Goal: Obtain resource: Download file/media

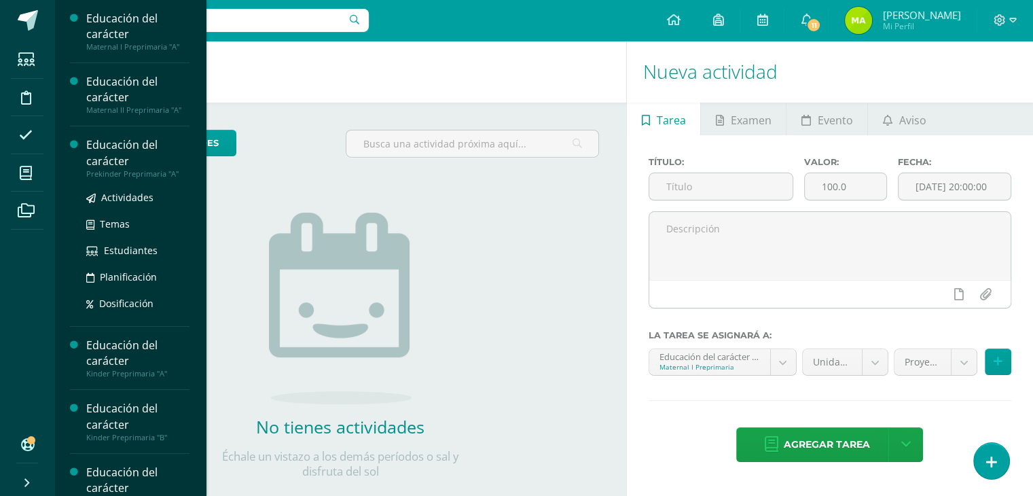
click at [111, 164] on div "Educación del carácter" at bounding box center [137, 152] width 103 height 31
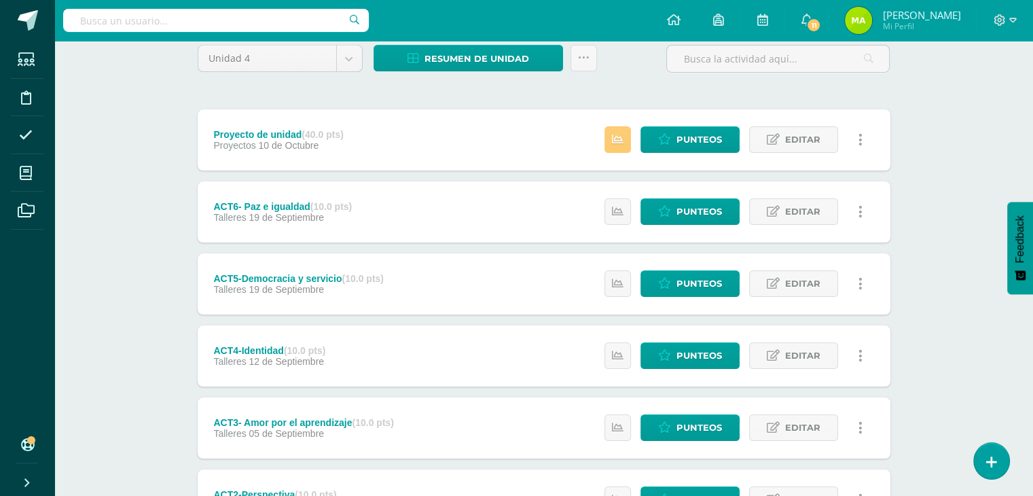
scroll to position [117, 0]
click at [690, 141] on span "Punteos" at bounding box center [700, 139] width 46 height 25
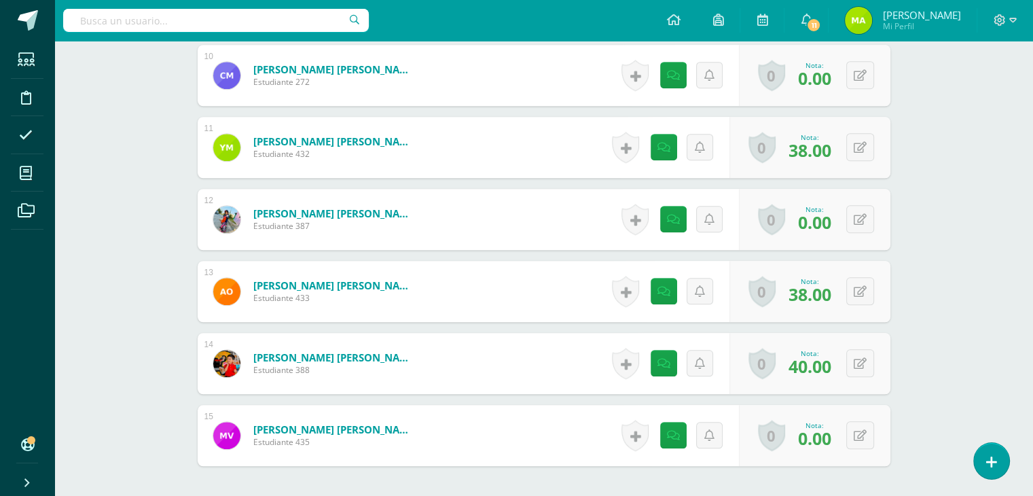
scroll to position [1057, 0]
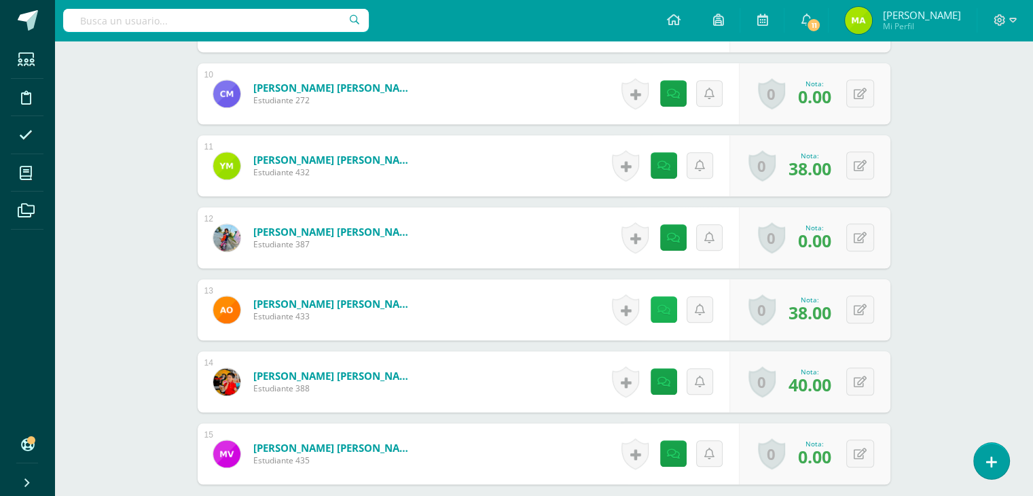
click at [670, 317] on link at bounding box center [664, 309] width 26 height 26
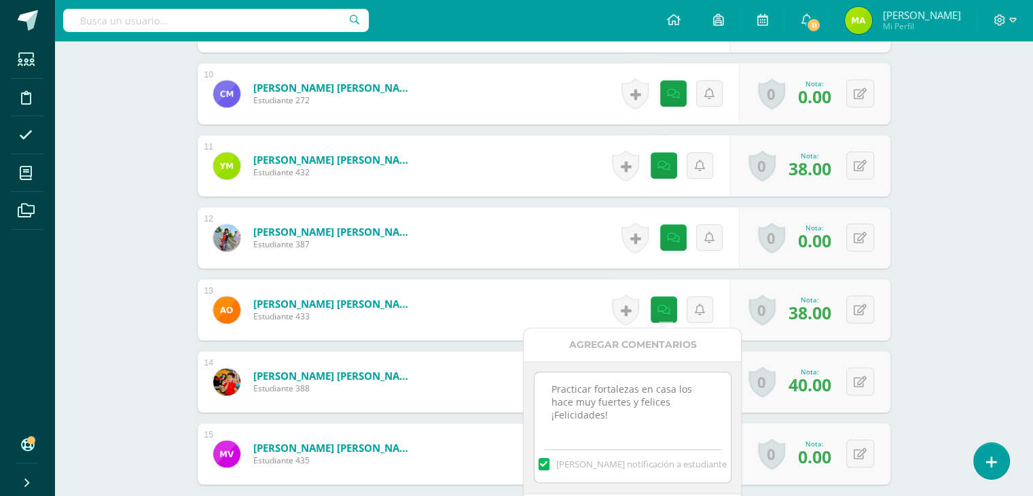
drag, startPoint x: 710, startPoint y: 403, endPoint x: 523, endPoint y: 386, distance: 188.2
click at [524, 386] on div "Practicar fortalezas en casa los hace muy fuertes y felices ¡Felicidades! Manda…" at bounding box center [632, 427] width 217 height 132
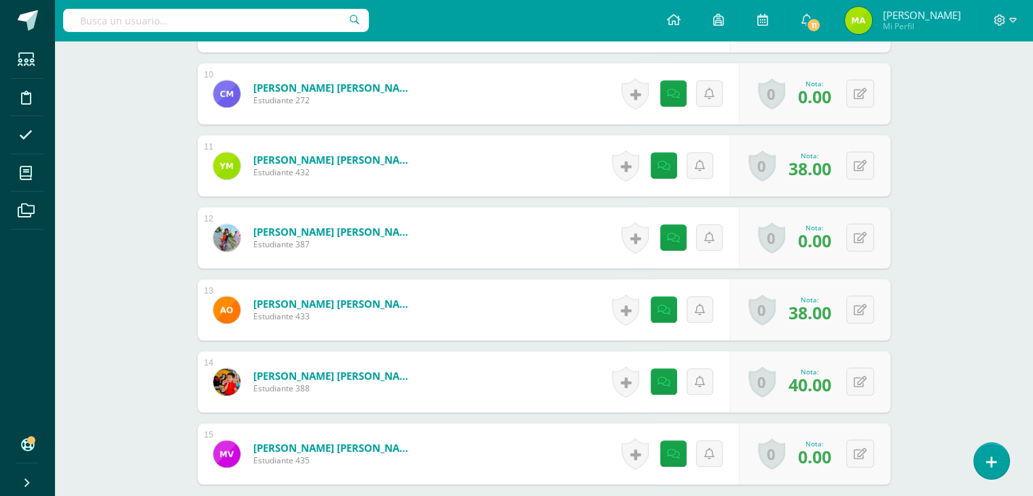
click at [665, 155] on link at bounding box center [667, 165] width 27 height 27
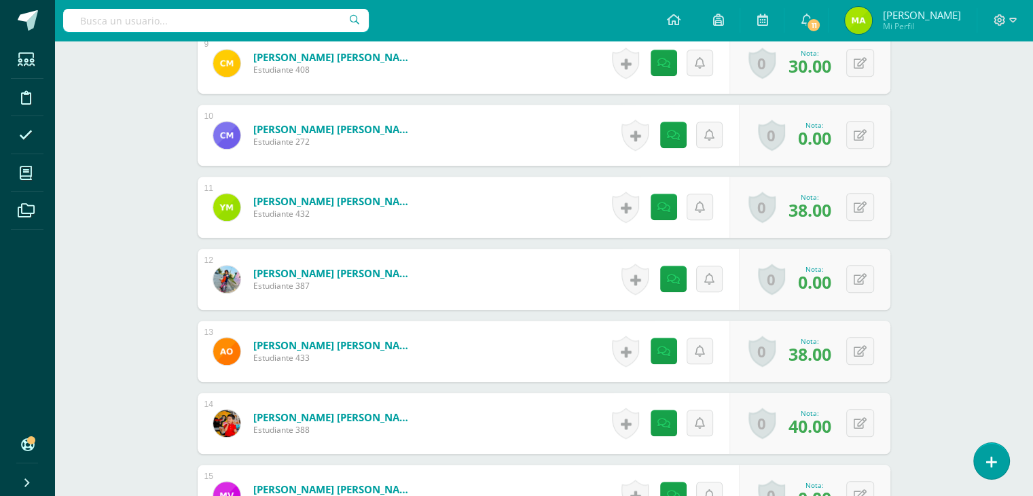
scroll to position [1025, 0]
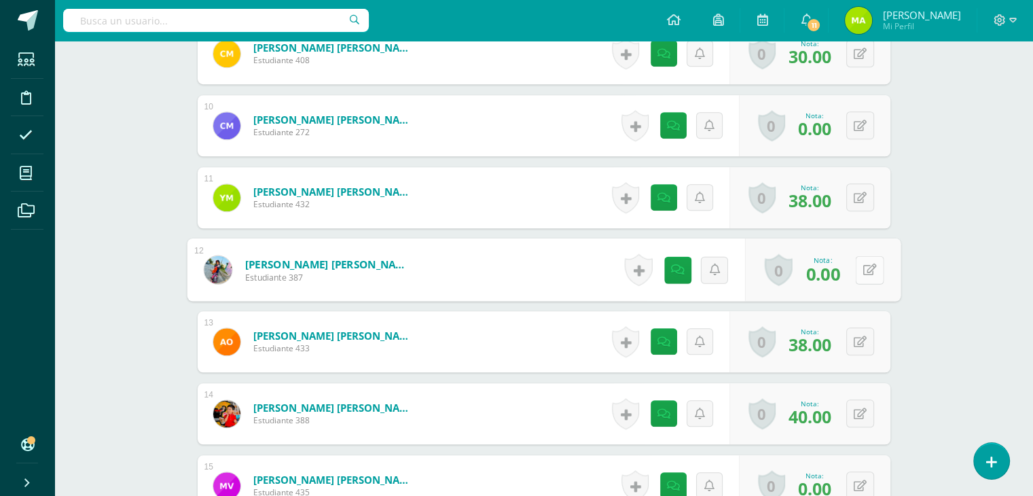
click at [864, 277] on button at bounding box center [869, 269] width 29 height 29
type input "35"
click at [659, 272] on icon at bounding box center [664, 270] width 14 height 12
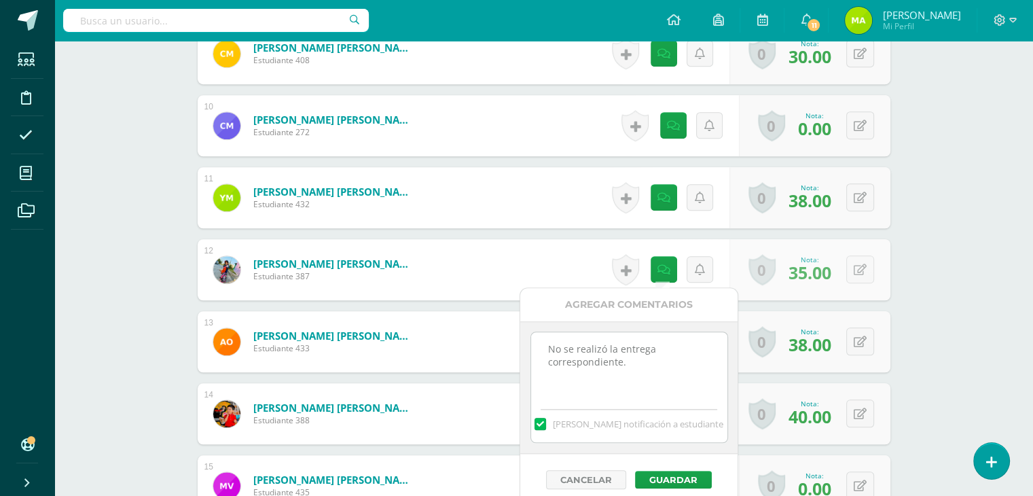
drag, startPoint x: 649, startPoint y: 365, endPoint x: 478, endPoint y: 317, distance: 177.6
paste textarea "Practicar fortalezas en casa los hace muy fuertes y felices ¡Felicidades!"
type textarea "Practicar fortalezas en casa los hace muy fuertes y felices. Me hubiera gustado…"
click at [668, 483] on button "Guardar" at bounding box center [673, 480] width 77 height 18
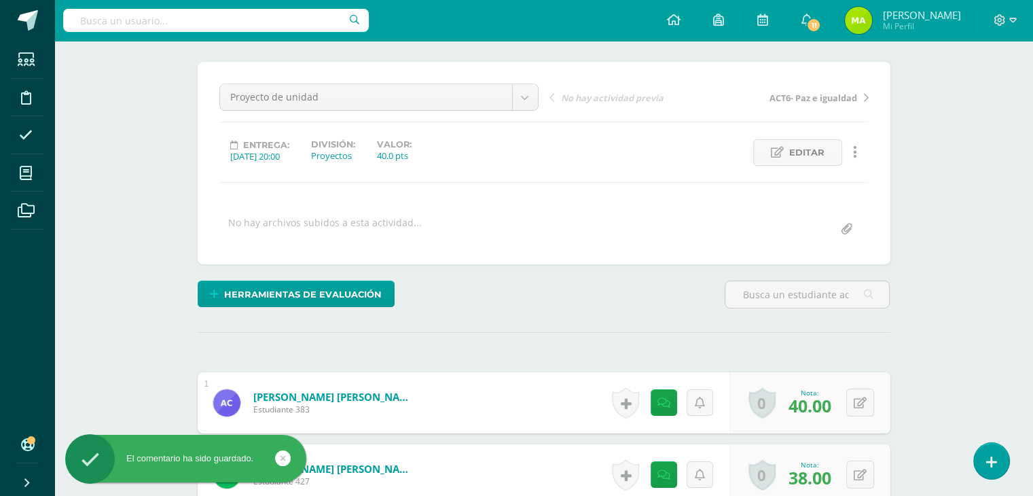
scroll to position [0, 0]
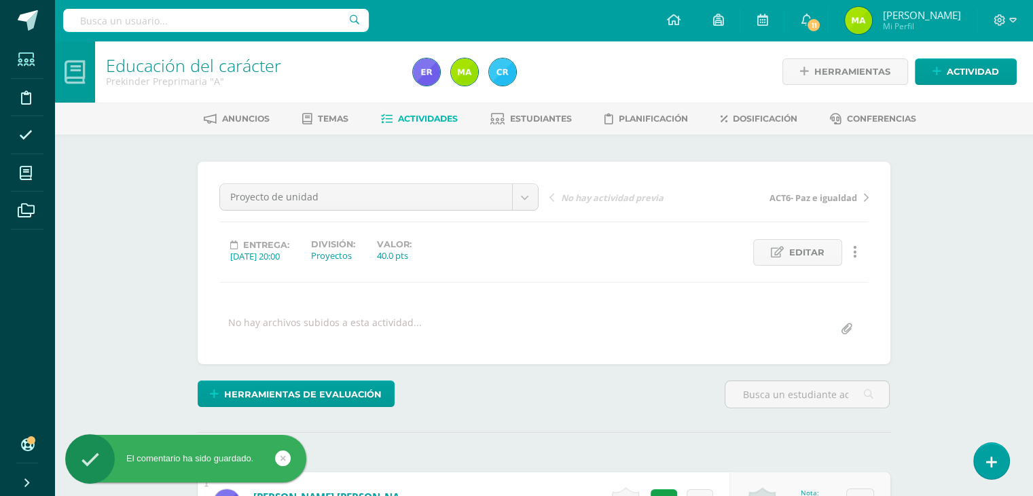
click at [30, 52] on span at bounding box center [26, 59] width 31 height 31
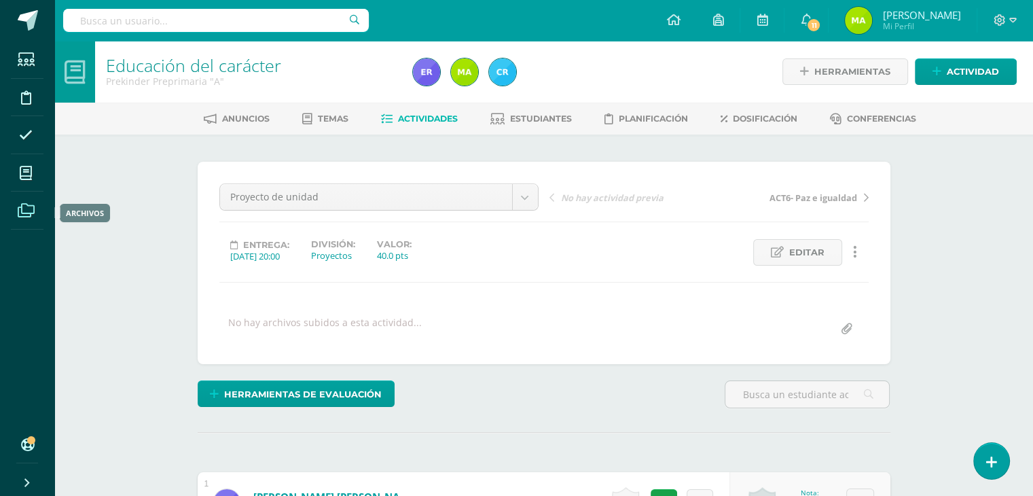
click at [29, 198] on span at bounding box center [26, 210] width 31 height 31
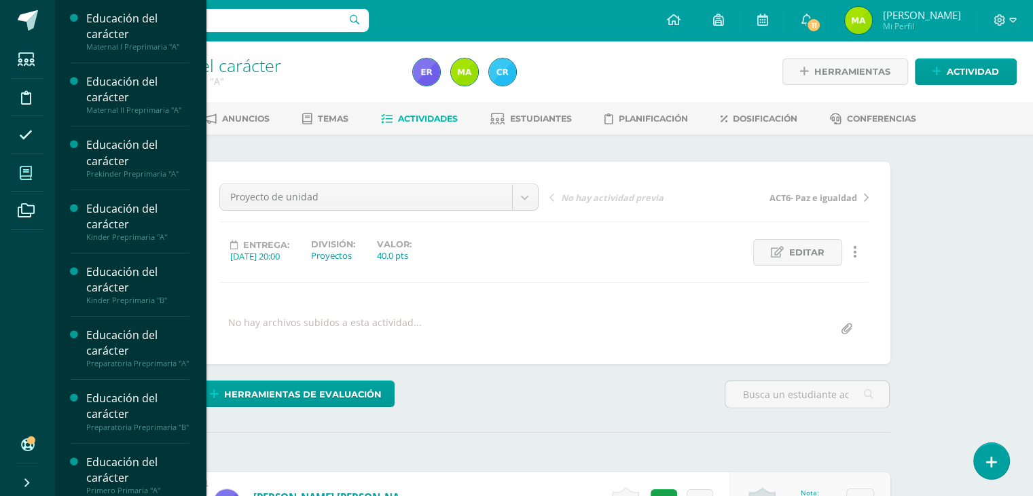
click at [30, 174] on icon at bounding box center [26, 173] width 12 height 14
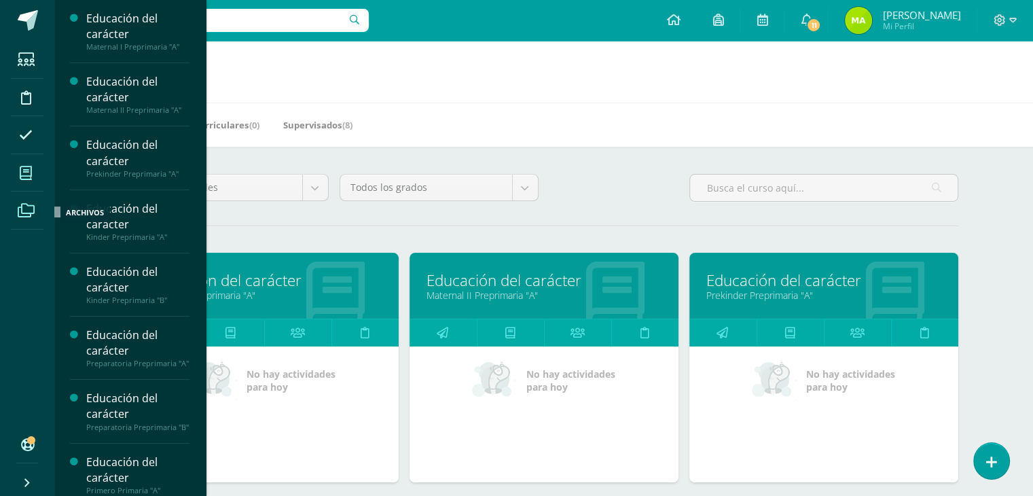
click at [32, 215] on icon at bounding box center [26, 211] width 17 height 14
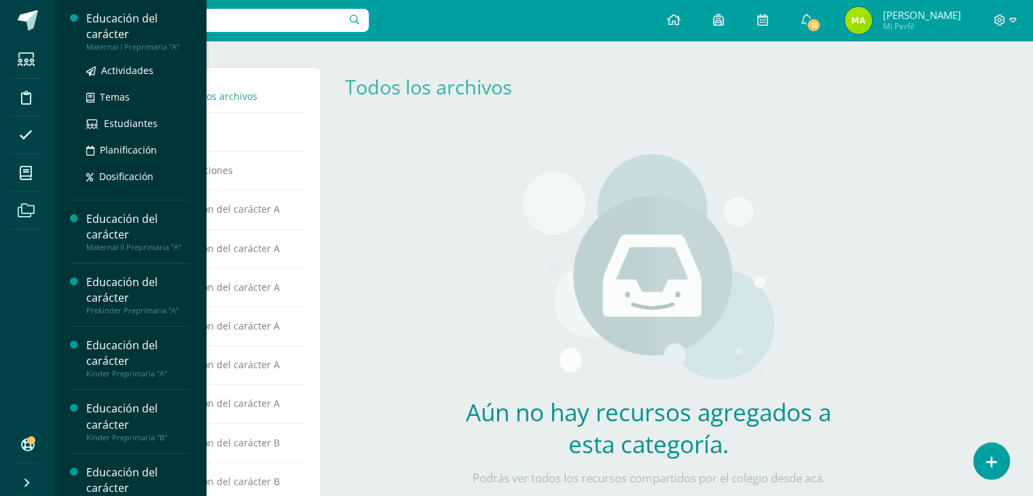
click at [134, 37] on div "Educación del carácter" at bounding box center [137, 26] width 103 height 31
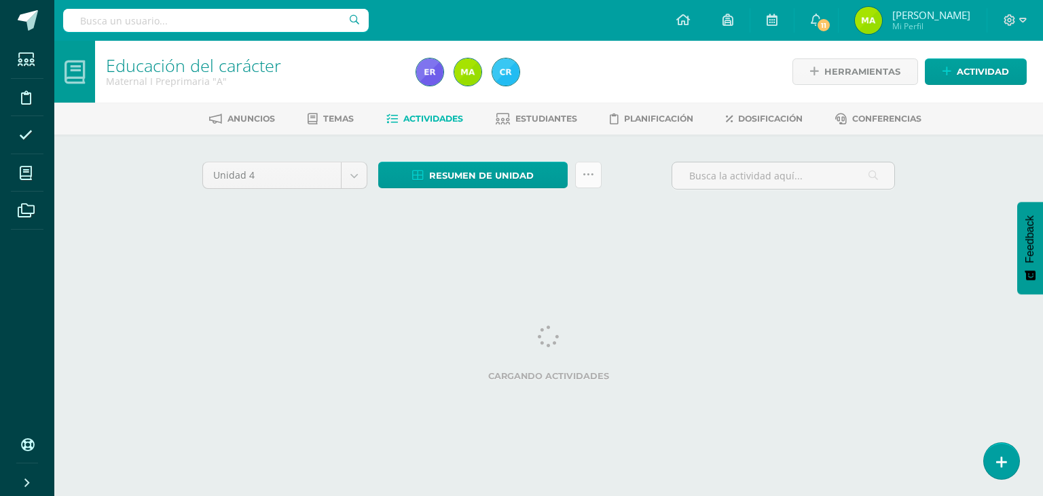
click at [597, 178] on link at bounding box center [588, 175] width 26 height 26
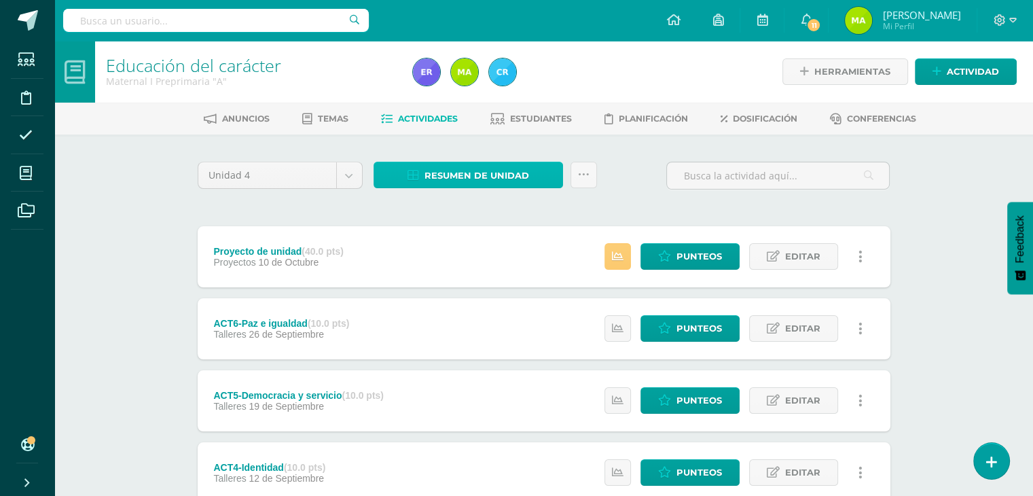
click at [504, 163] on span "Resumen de unidad" at bounding box center [477, 175] width 105 height 25
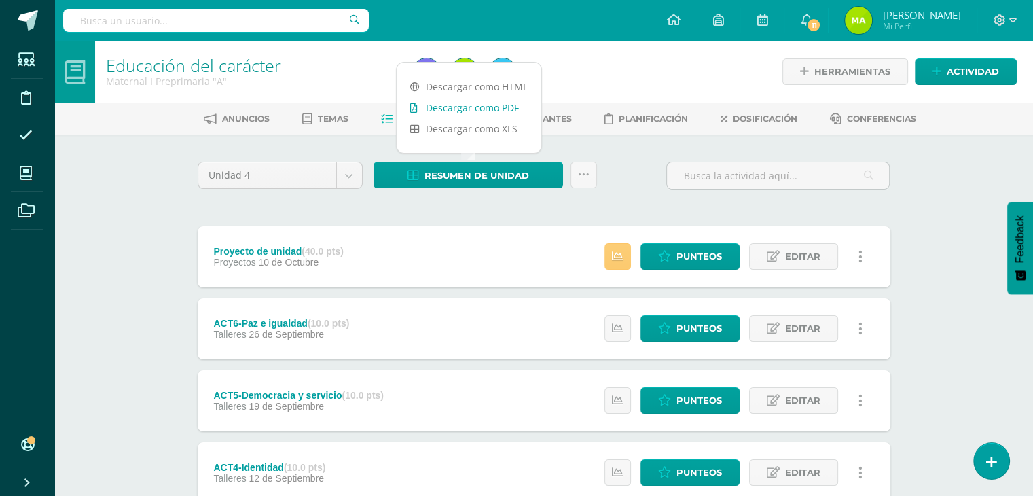
click at [474, 114] on link "Descargar como PDF" at bounding box center [469, 107] width 145 height 21
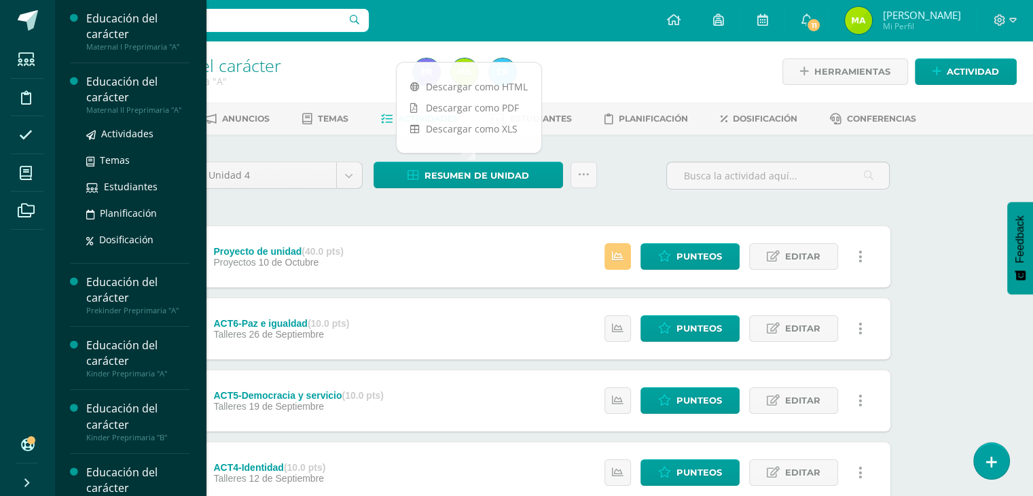
click at [116, 77] on div "Educación del carácter" at bounding box center [137, 89] width 103 height 31
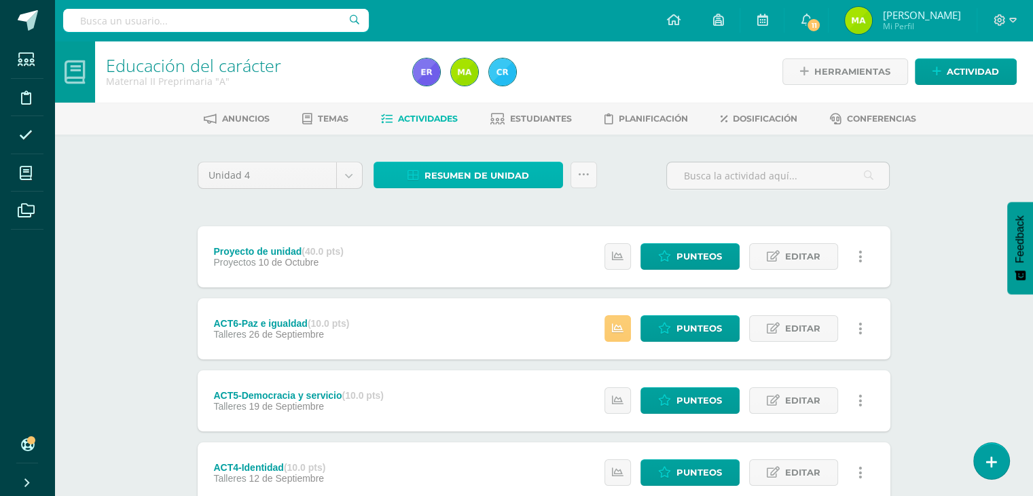
click at [497, 169] on span "Resumen de unidad" at bounding box center [477, 175] width 105 height 25
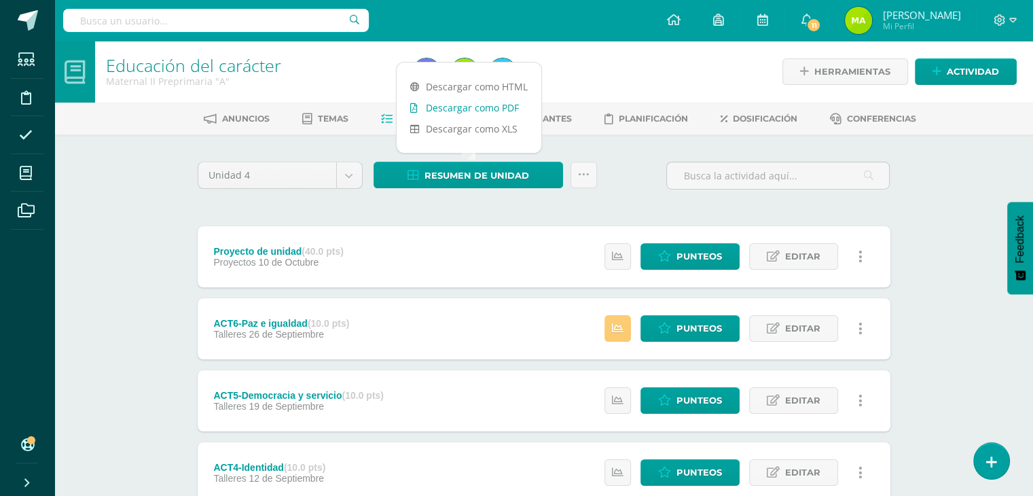
click at [481, 112] on link "Descargar como PDF" at bounding box center [469, 107] width 145 height 21
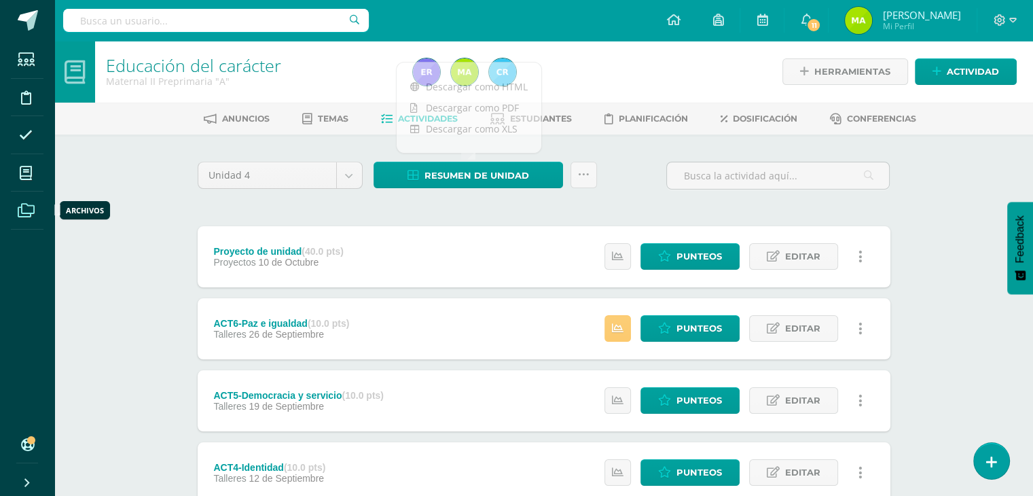
click at [30, 213] on icon at bounding box center [26, 211] width 17 height 14
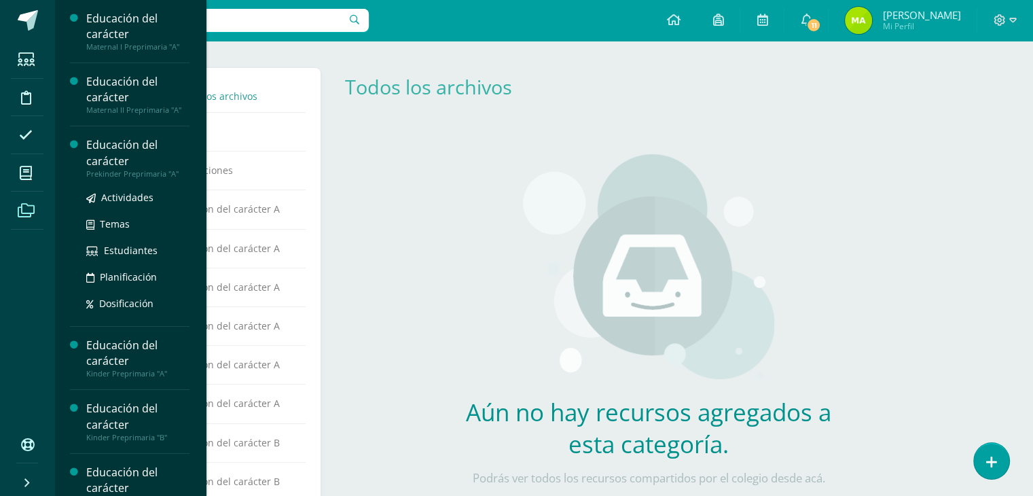
click at [124, 158] on div "Educación del carácter" at bounding box center [137, 152] width 103 height 31
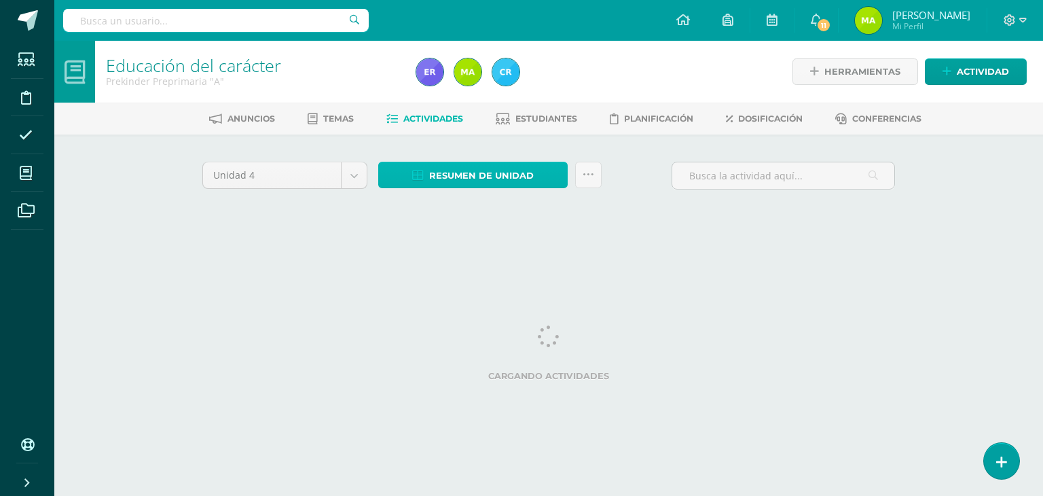
click at [502, 180] on span "Resumen de unidad" at bounding box center [481, 175] width 105 height 25
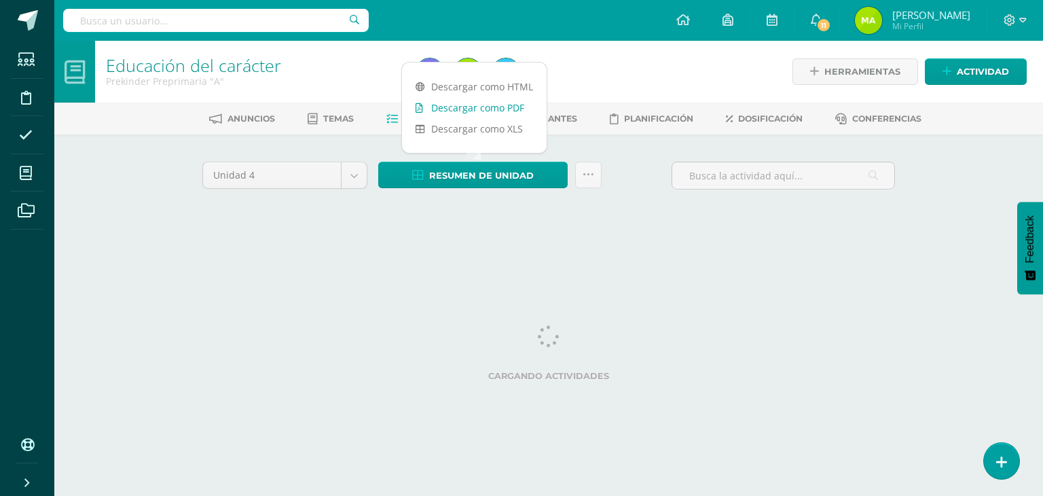
click at [461, 109] on link "Descargar como PDF" at bounding box center [474, 107] width 145 height 21
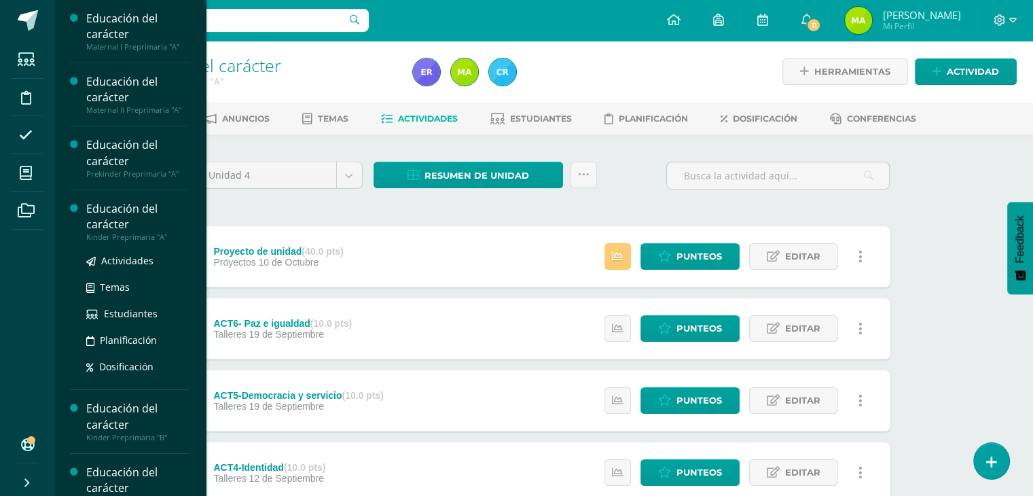
click at [95, 217] on div "Educación del carácter" at bounding box center [137, 216] width 103 height 31
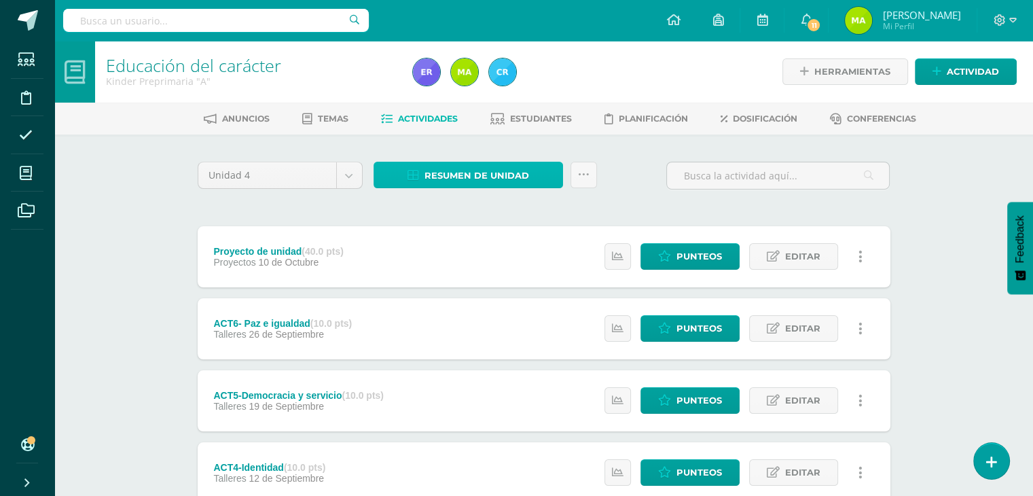
click at [412, 175] on icon at bounding box center [414, 176] width 12 height 12
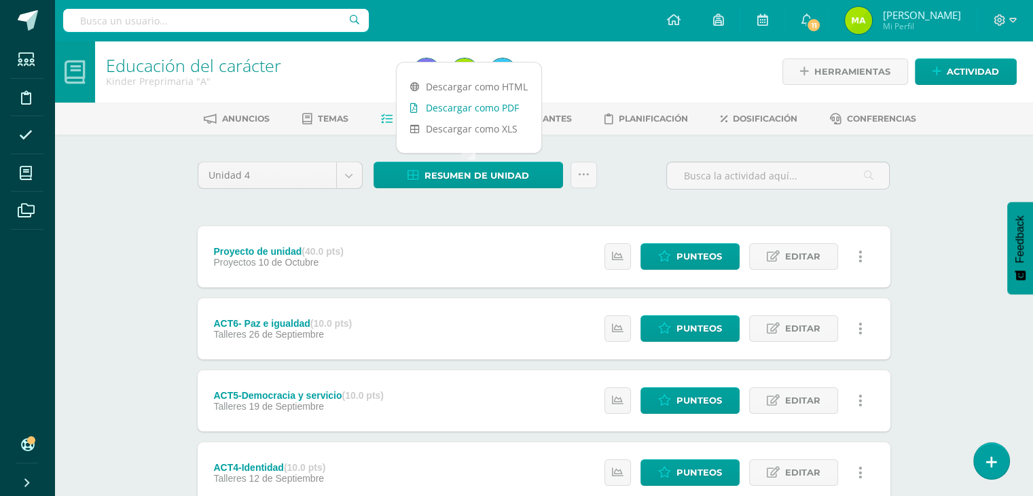
click at [465, 101] on link "Descargar como PDF" at bounding box center [469, 107] width 145 height 21
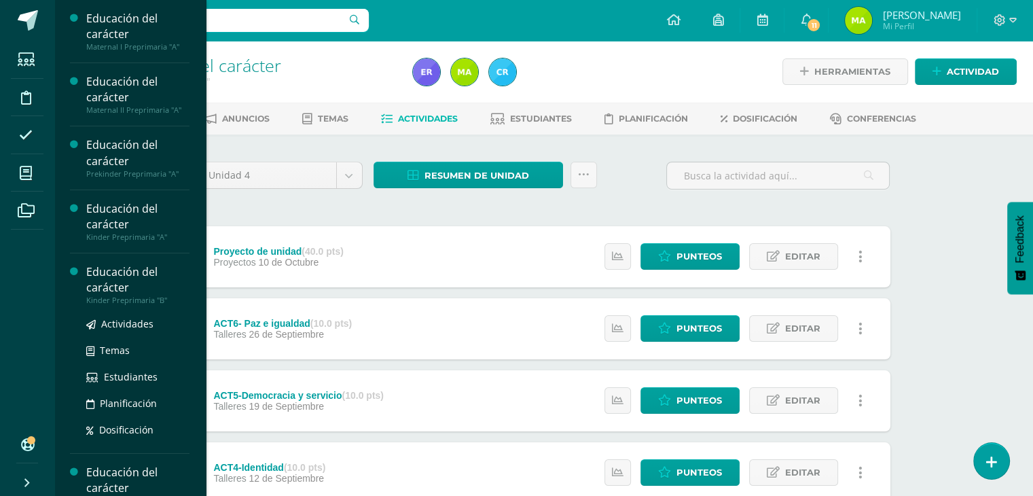
click at [115, 278] on div "Educación del carácter" at bounding box center [137, 279] width 103 height 31
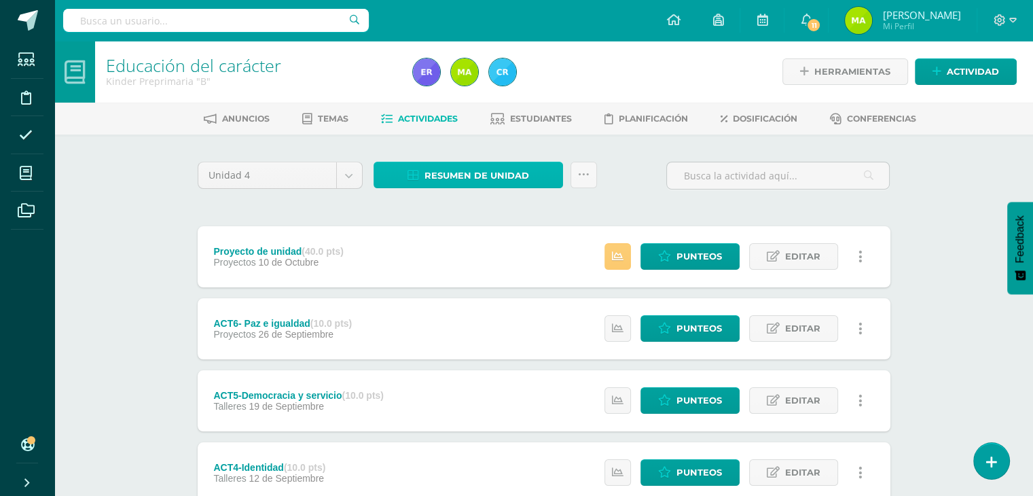
click at [505, 177] on span "Resumen de unidad" at bounding box center [477, 175] width 105 height 25
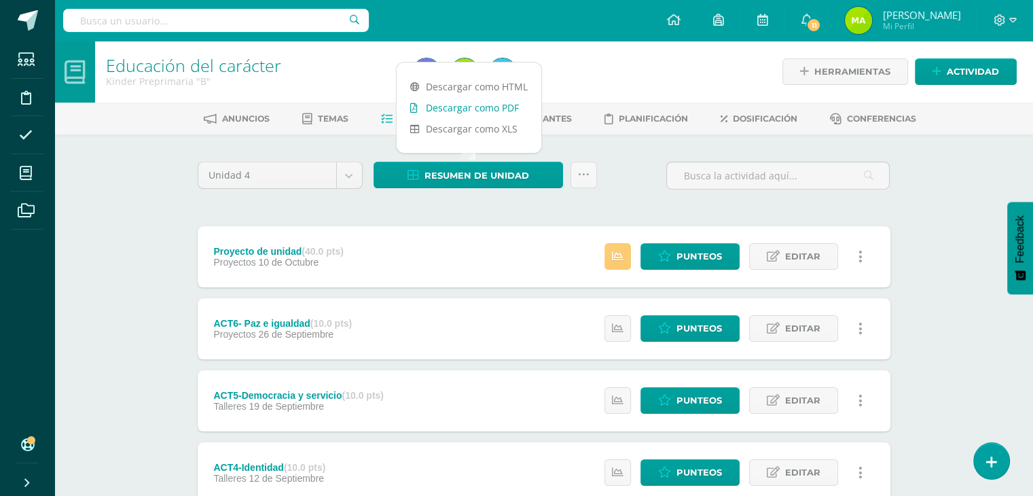
click at [494, 104] on link "Descargar como PDF" at bounding box center [469, 107] width 145 height 21
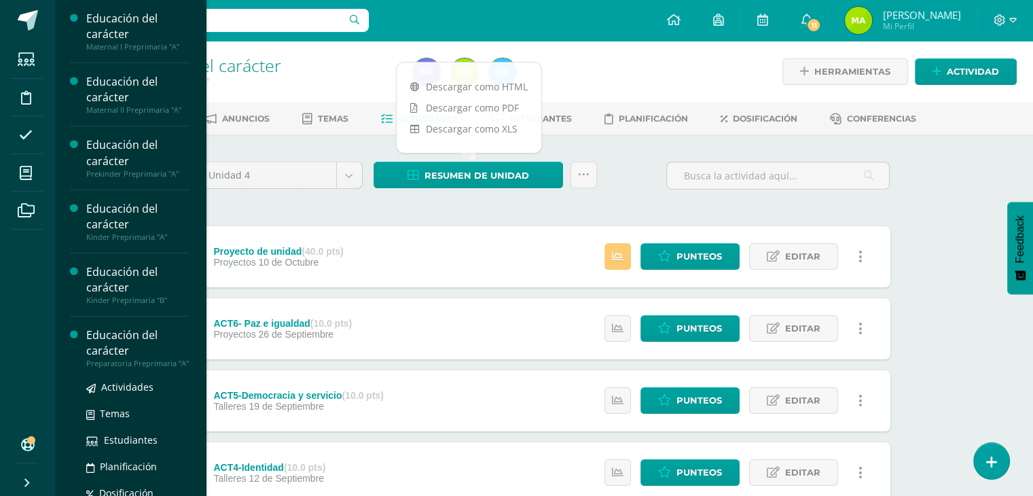
click at [117, 359] on div "Preparatoria Preprimaria "A"" at bounding box center [137, 364] width 103 height 10
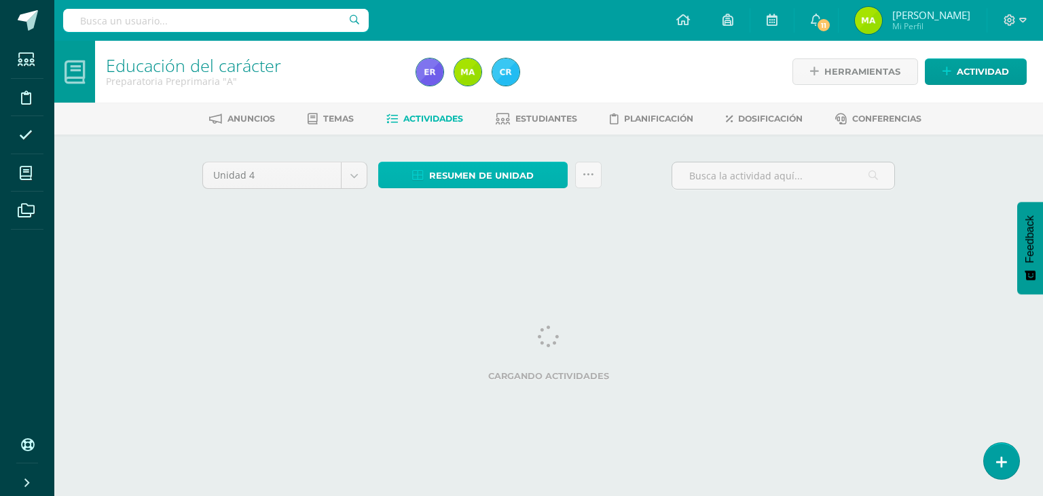
click at [480, 181] on span "Resumen de unidad" at bounding box center [481, 175] width 105 height 25
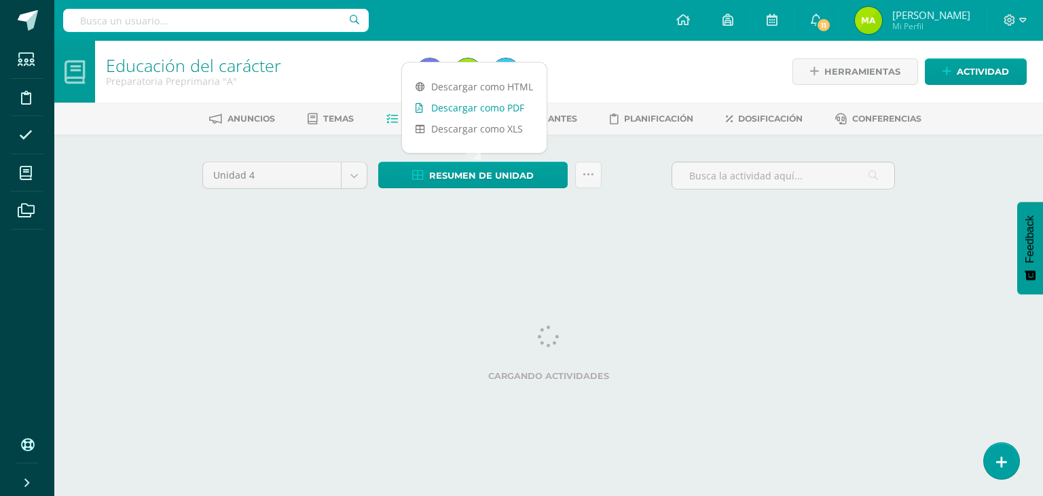
click at [469, 112] on link "Descargar como PDF" at bounding box center [474, 107] width 145 height 21
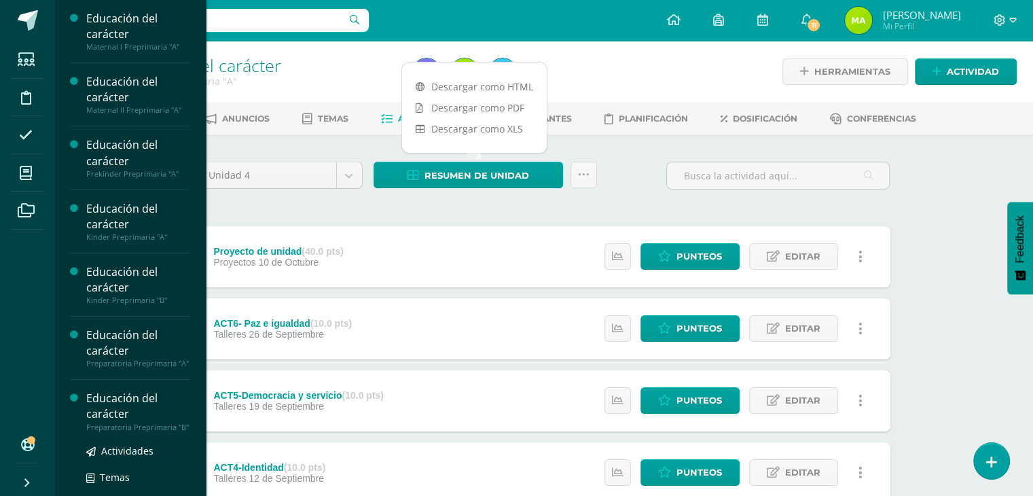
click at [142, 422] on div "Educación del carácter" at bounding box center [137, 406] width 103 height 31
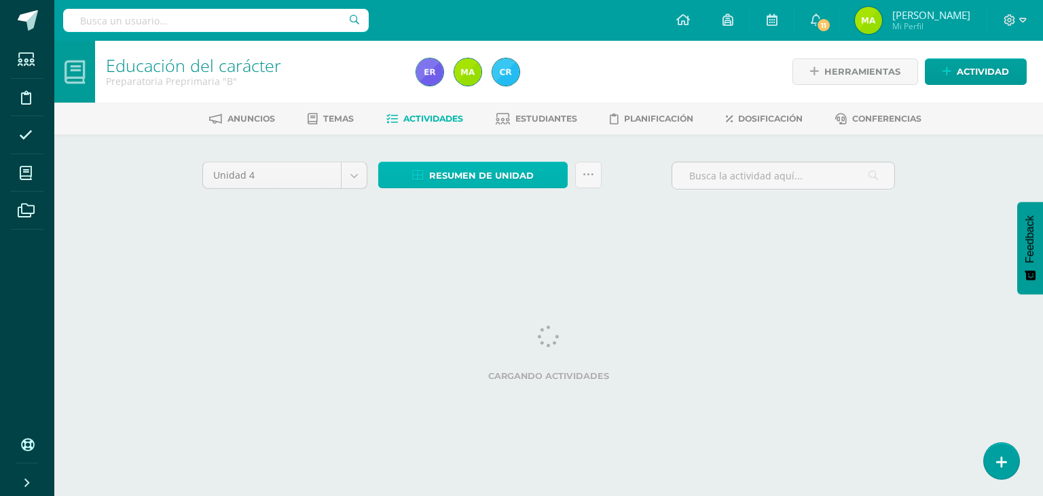
click at [494, 168] on span "Resumen de unidad" at bounding box center [481, 175] width 105 height 25
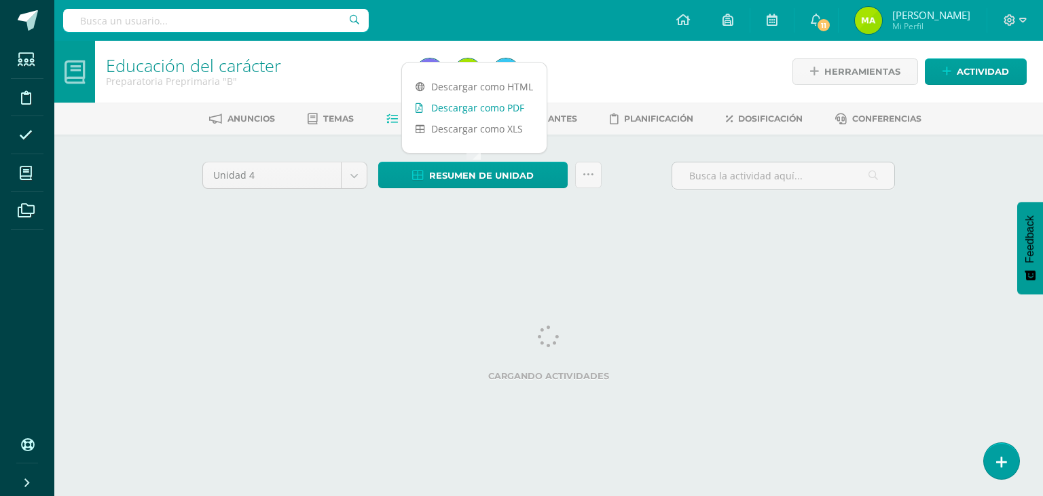
click at [478, 106] on link "Descargar como PDF" at bounding box center [474, 107] width 145 height 21
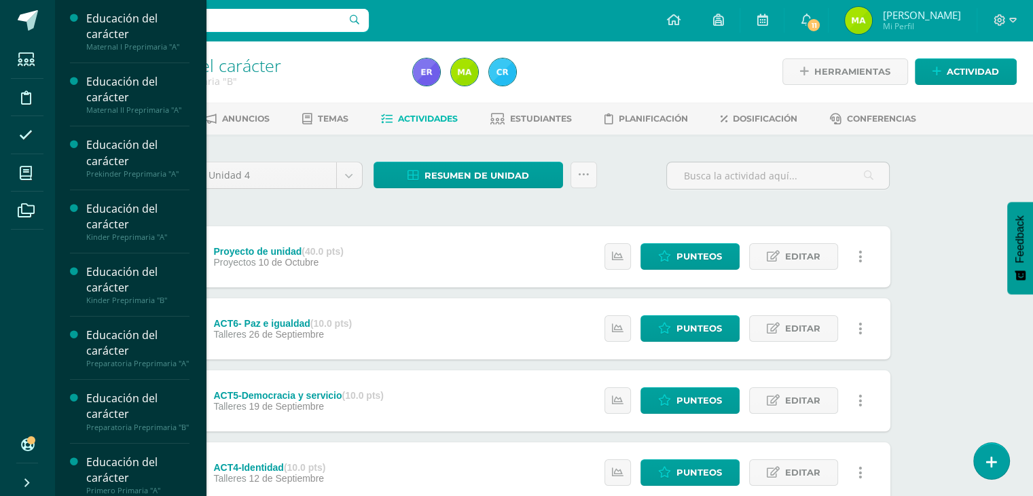
click at [105, 484] on div "Educación del carácter" at bounding box center [137, 469] width 103 height 31
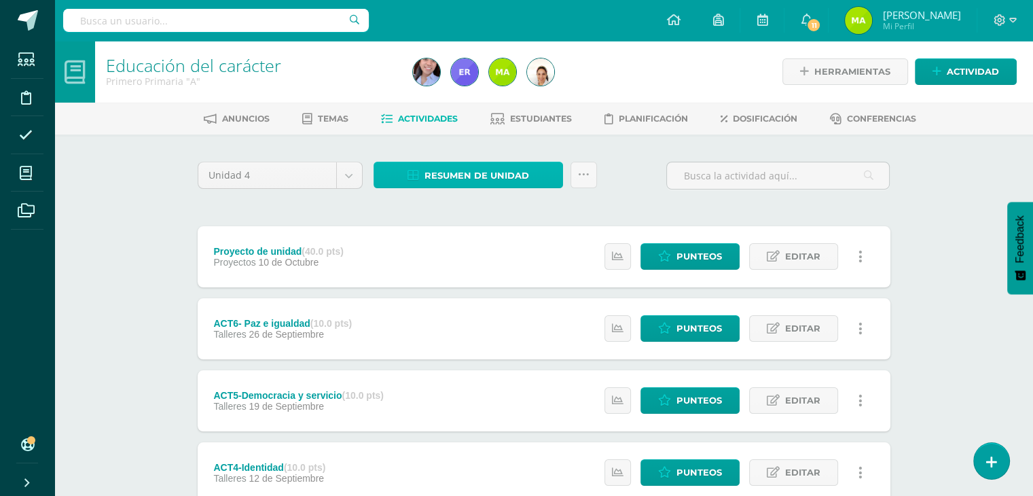
click at [493, 183] on span "Resumen de unidad" at bounding box center [477, 175] width 105 height 25
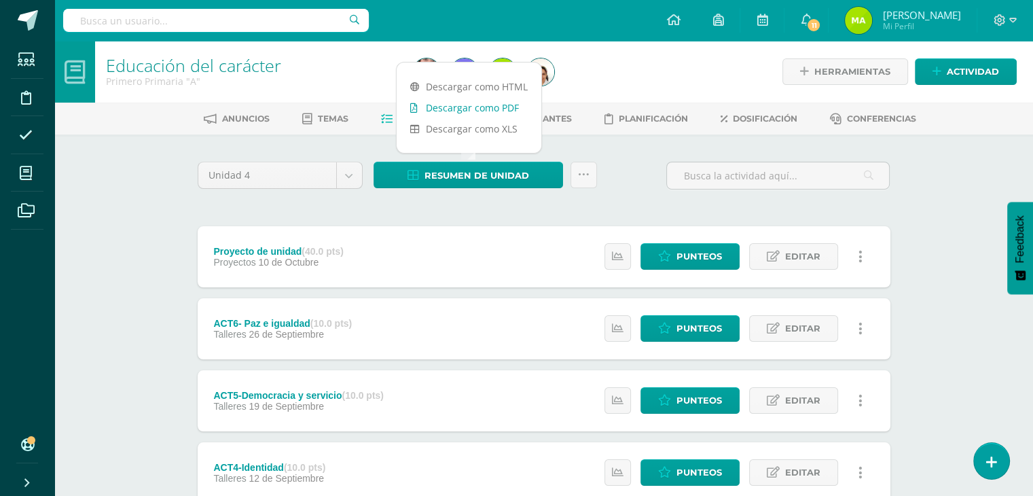
click at [491, 104] on link "Descargar como PDF" at bounding box center [469, 107] width 145 height 21
